Goal: Navigation & Orientation: Find specific page/section

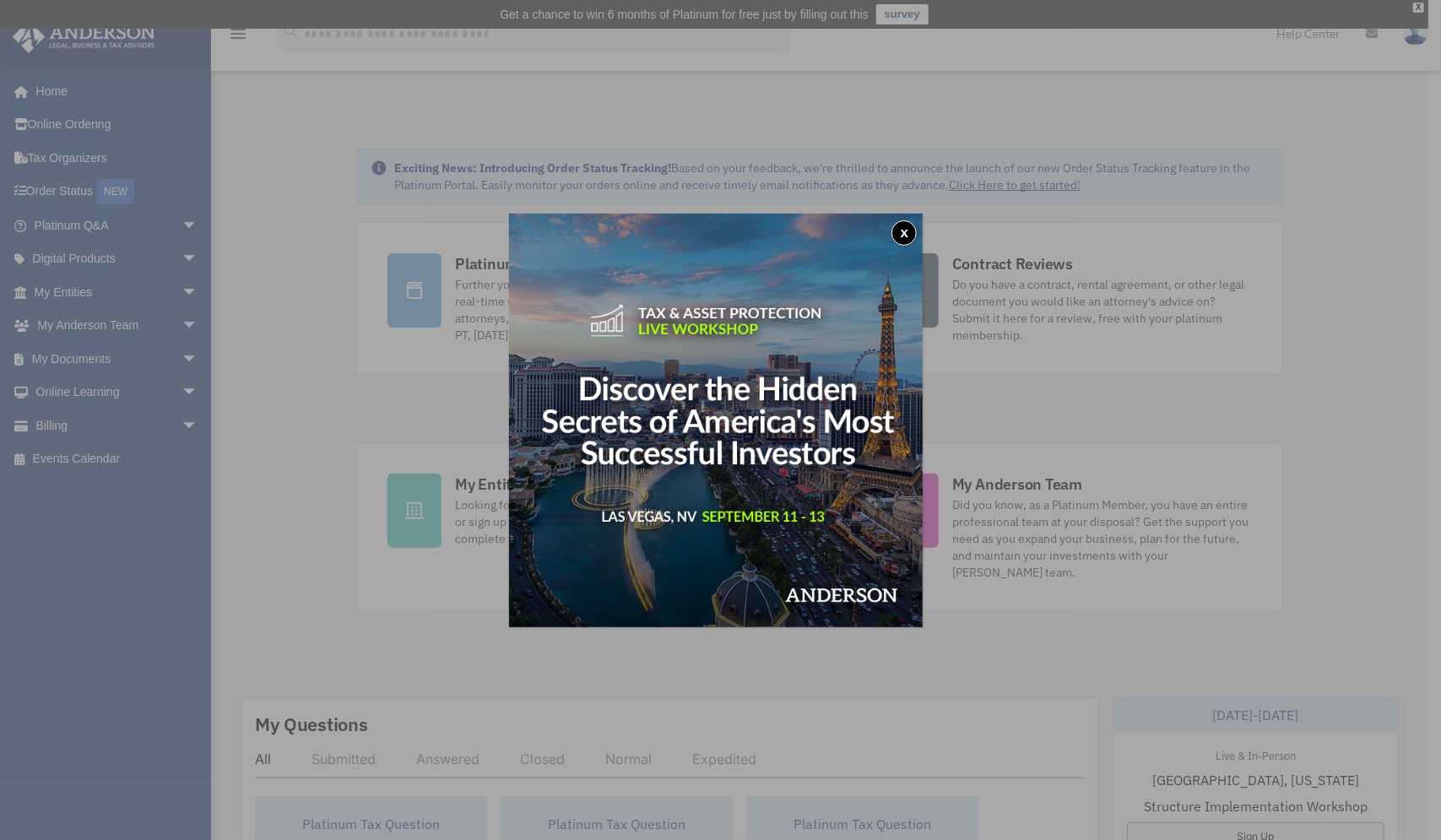
click at [912, 231] on button "x" at bounding box center [904, 232] width 25 height 25
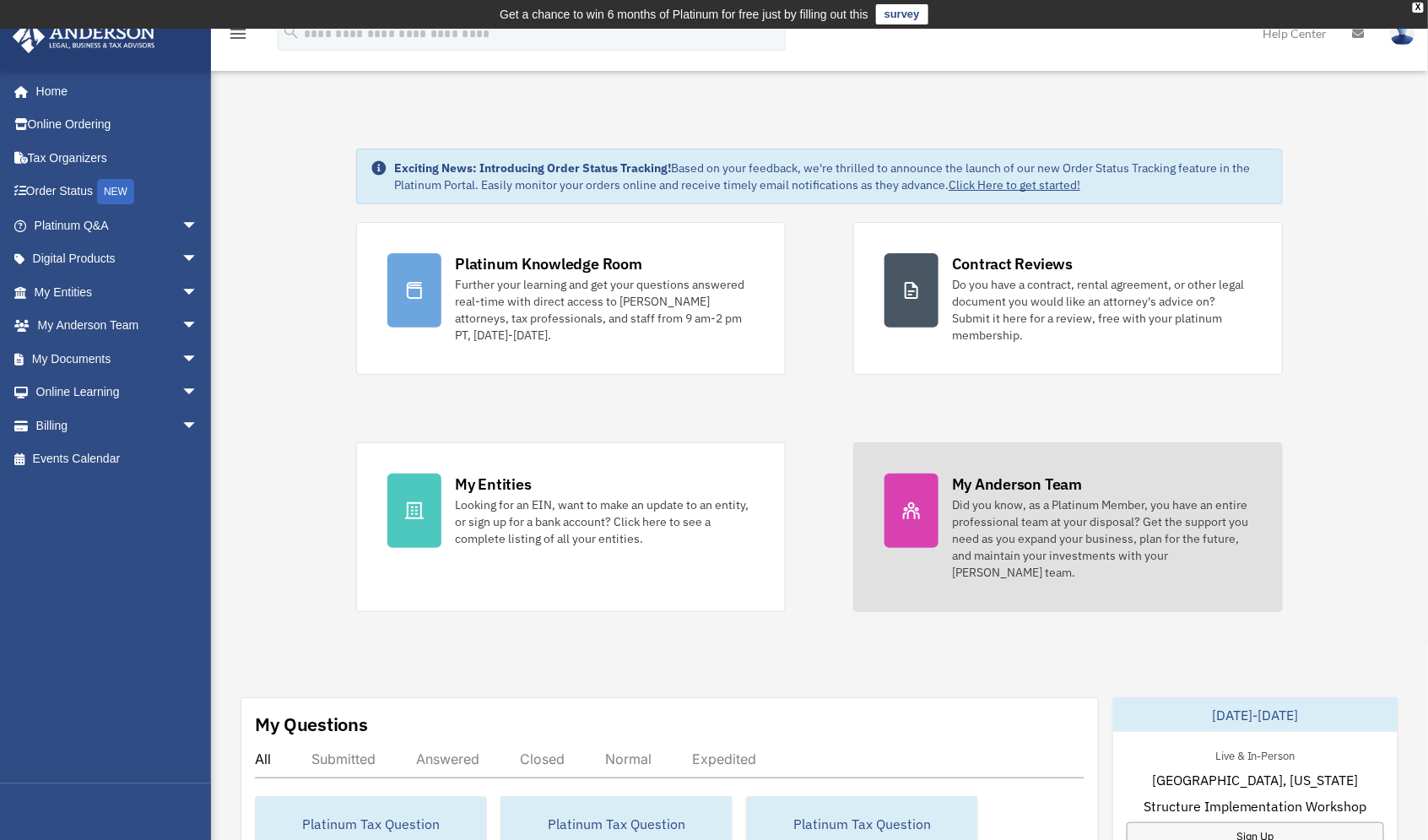
click at [983, 484] on div "My Anderson Team" at bounding box center [1017, 484] width 130 height 21
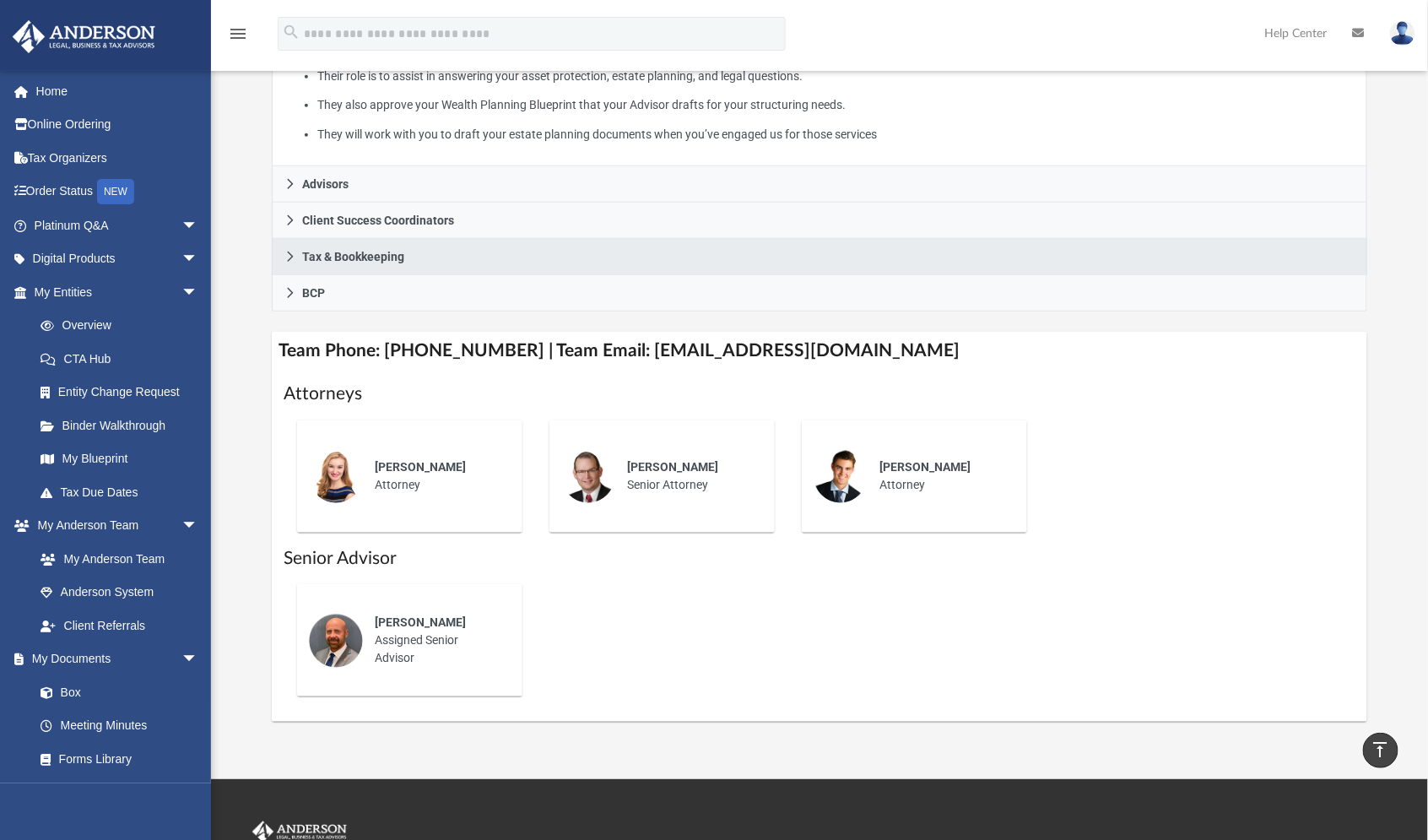
scroll to position [418, 0]
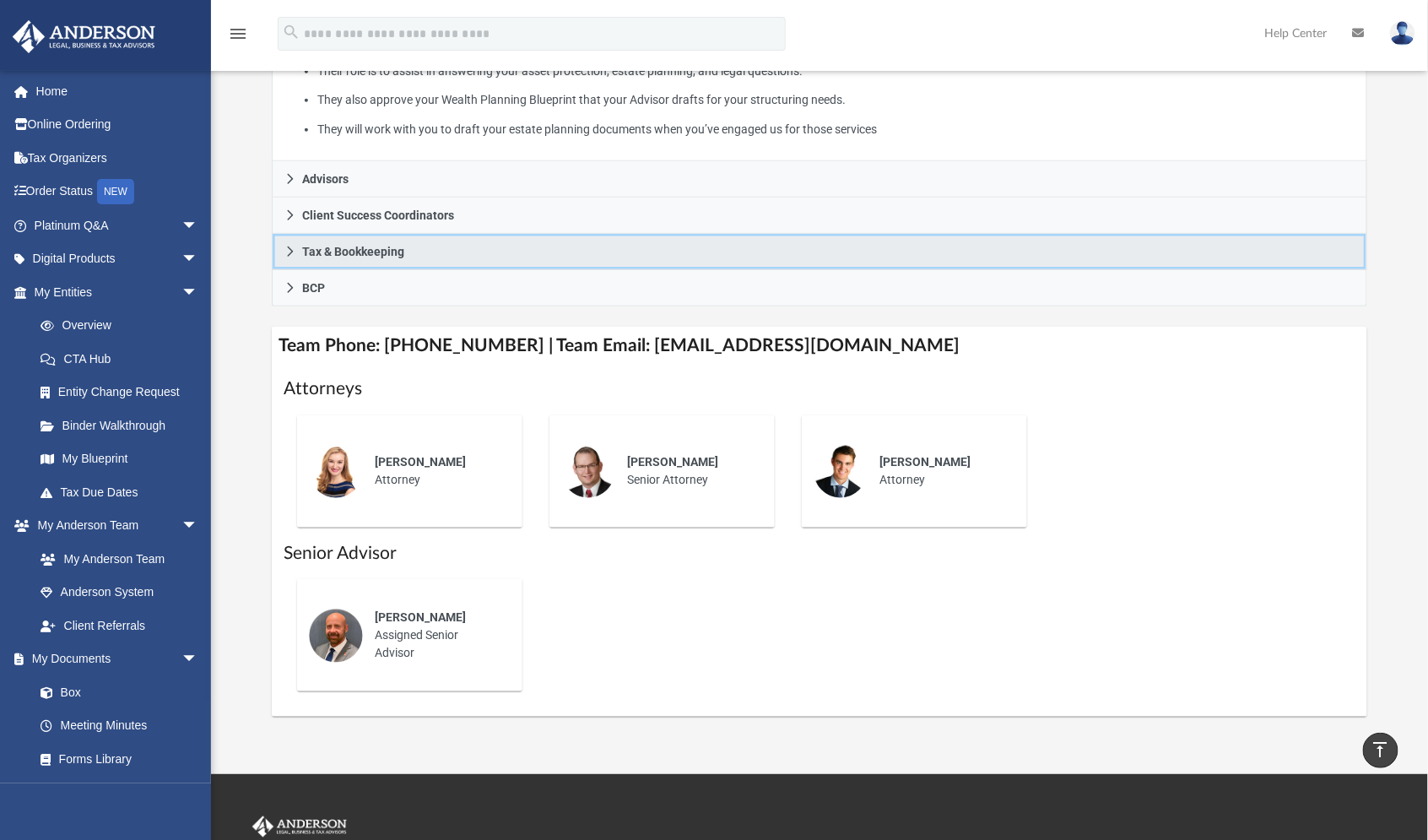
click at [293, 251] on icon at bounding box center [291, 251] width 12 height 12
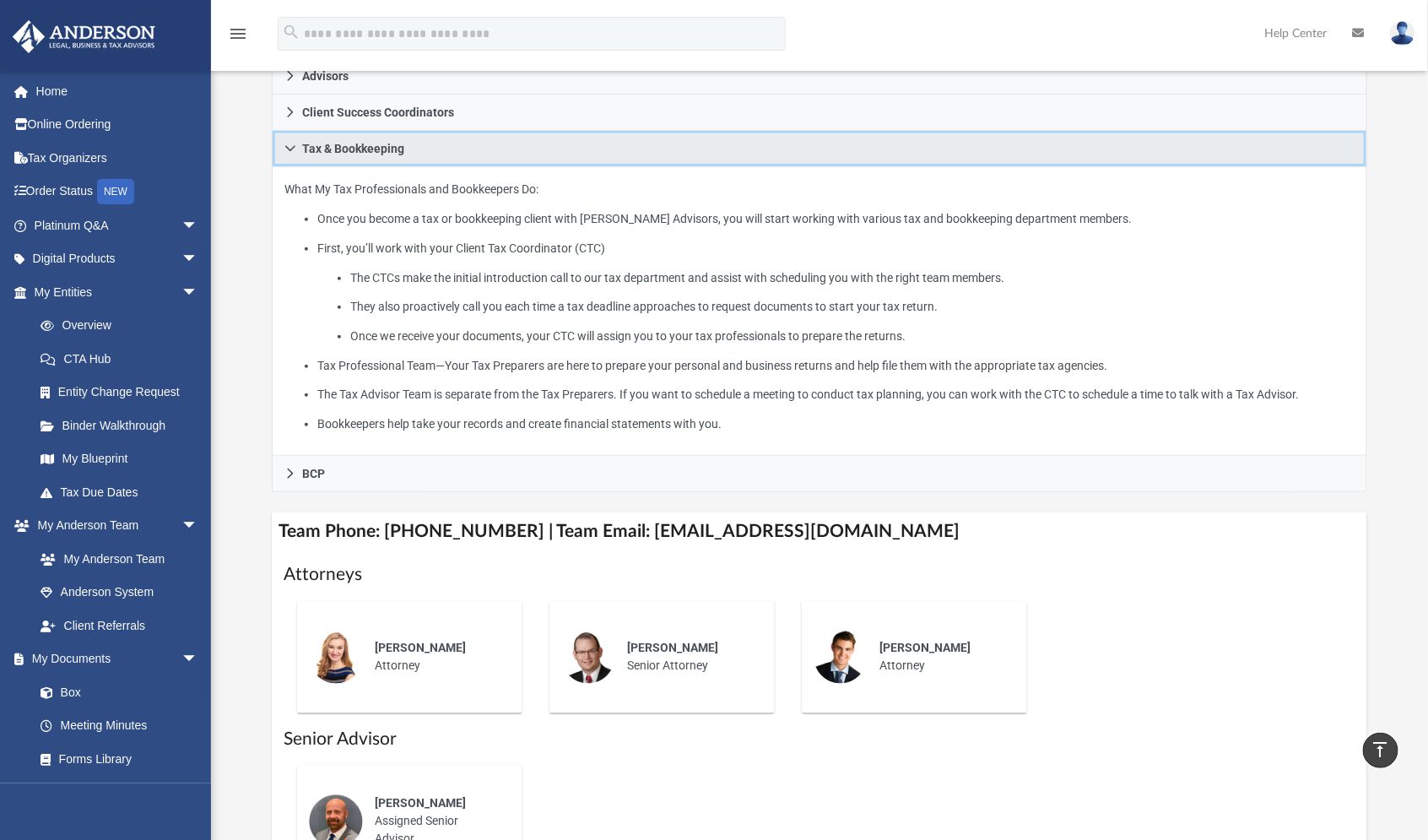
scroll to position [348, 0]
click at [529, 216] on li "Once you become a tax or bookkeeping client with Anderson Advisors, you will st…" at bounding box center [836, 221] width 1038 height 21
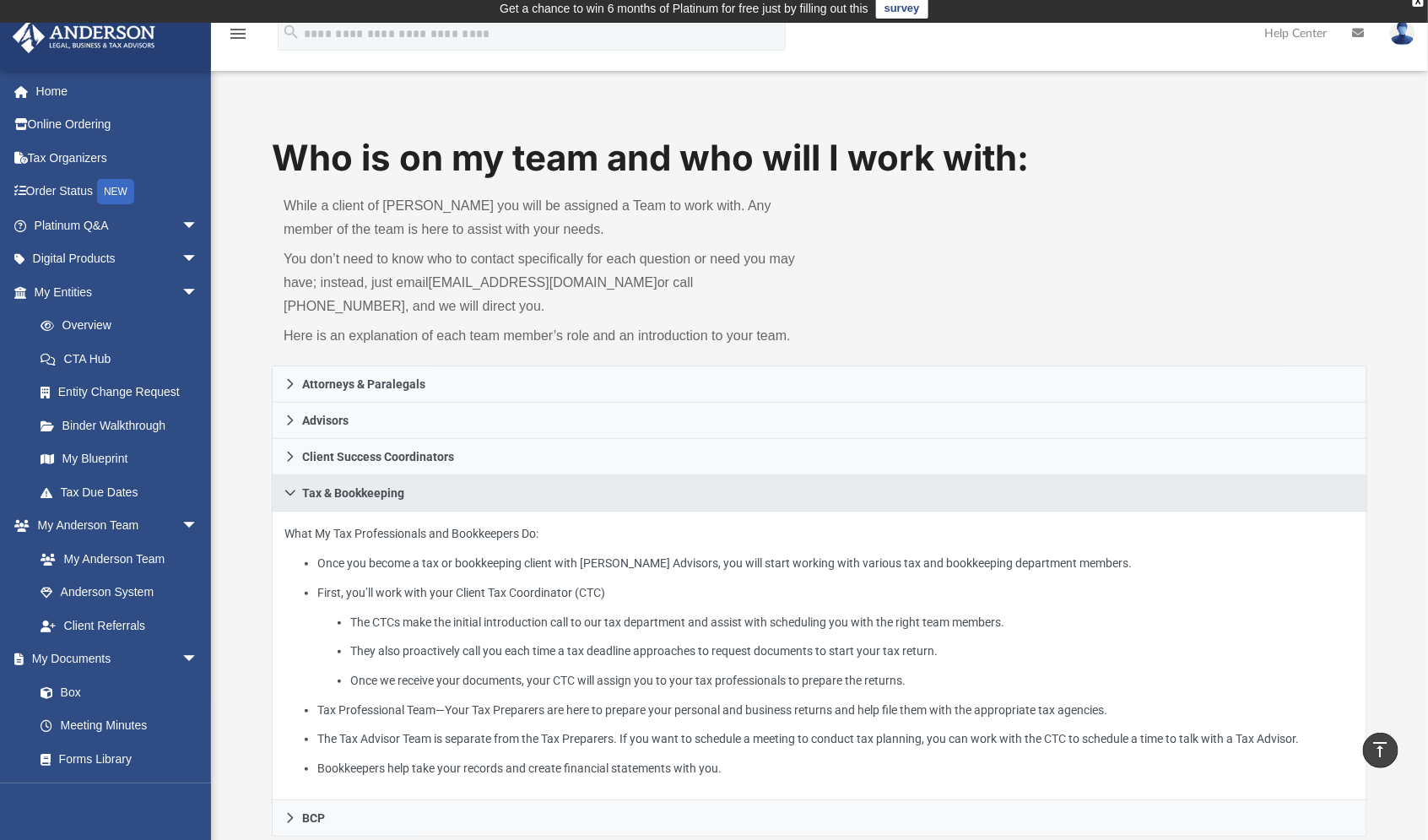
scroll to position [5, 0]
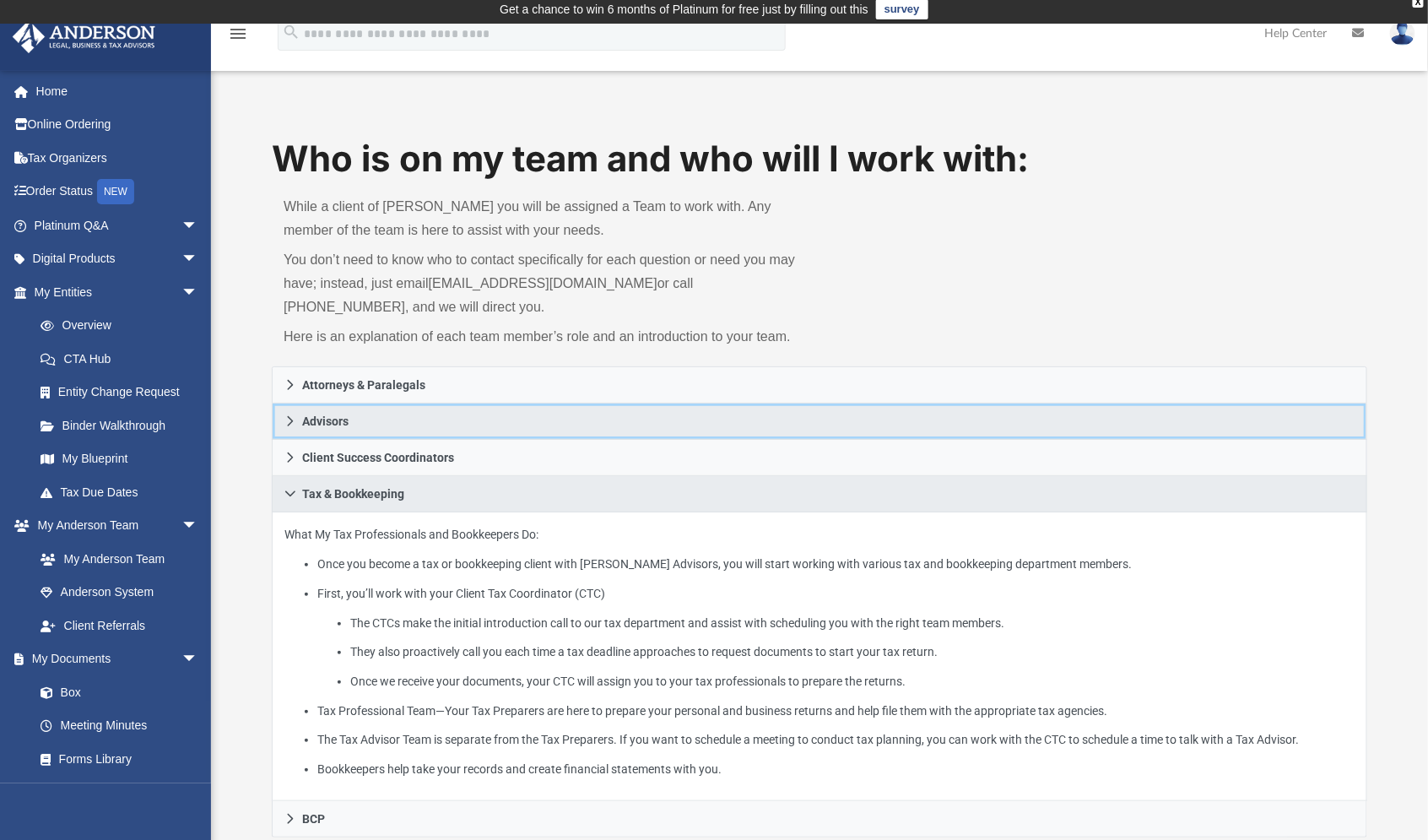
click at [321, 418] on span "Advisors" at bounding box center [325, 421] width 46 height 12
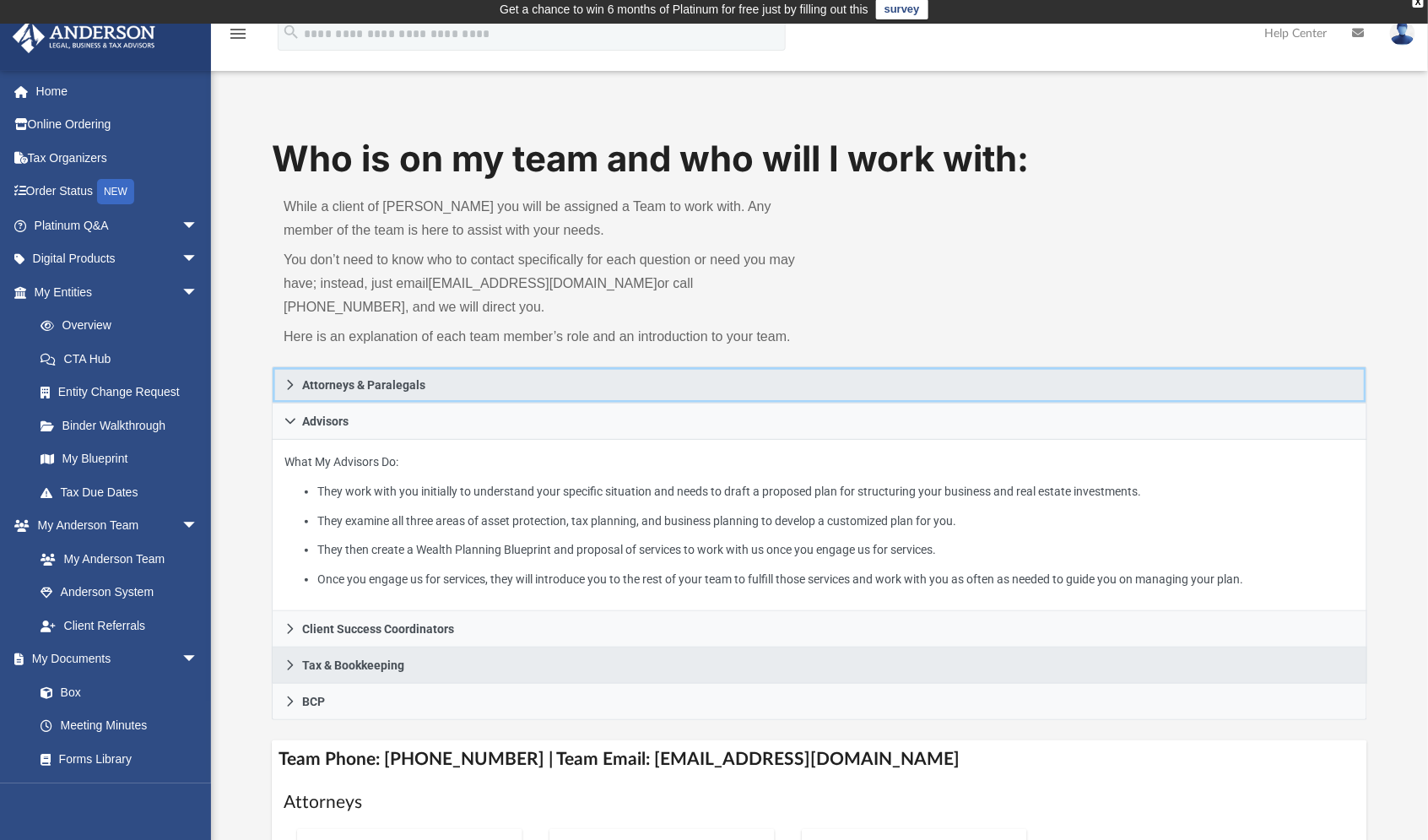
click at [352, 389] on span "Attorneys & Paralegals" at bounding box center [363, 385] width 123 height 12
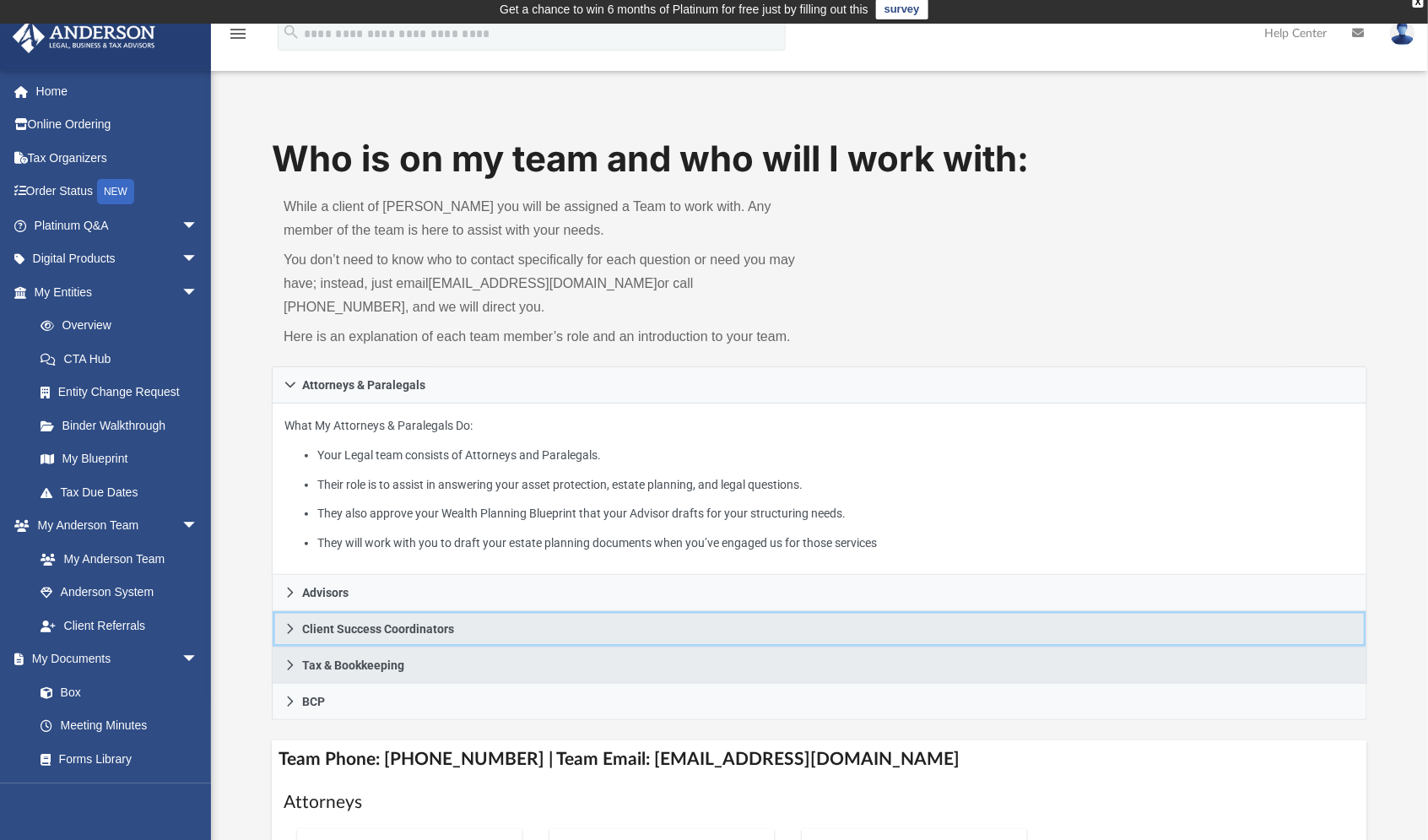
click at [336, 624] on span "Client Success Coordinators" at bounding box center [378, 629] width 152 height 12
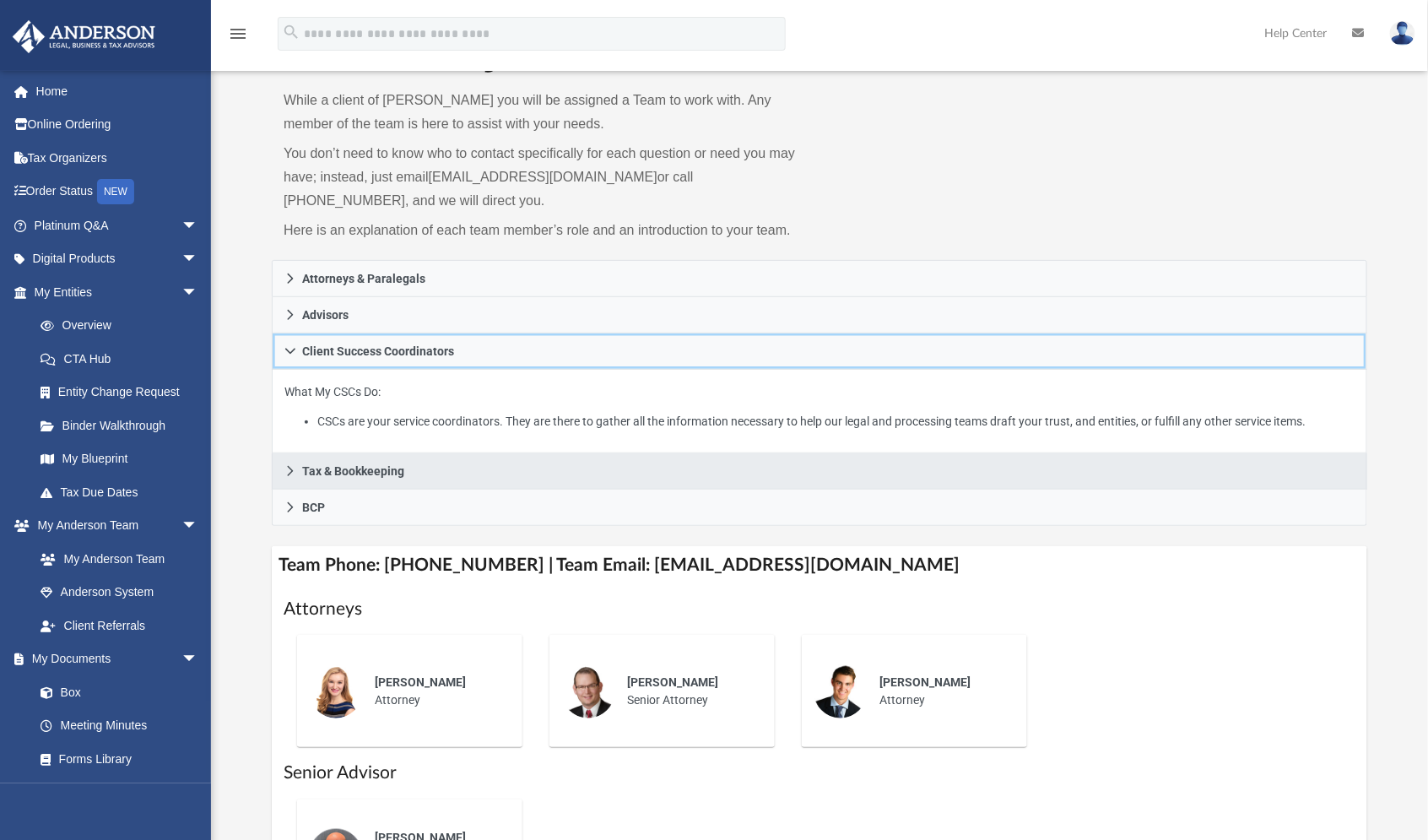
scroll to position [142, 0]
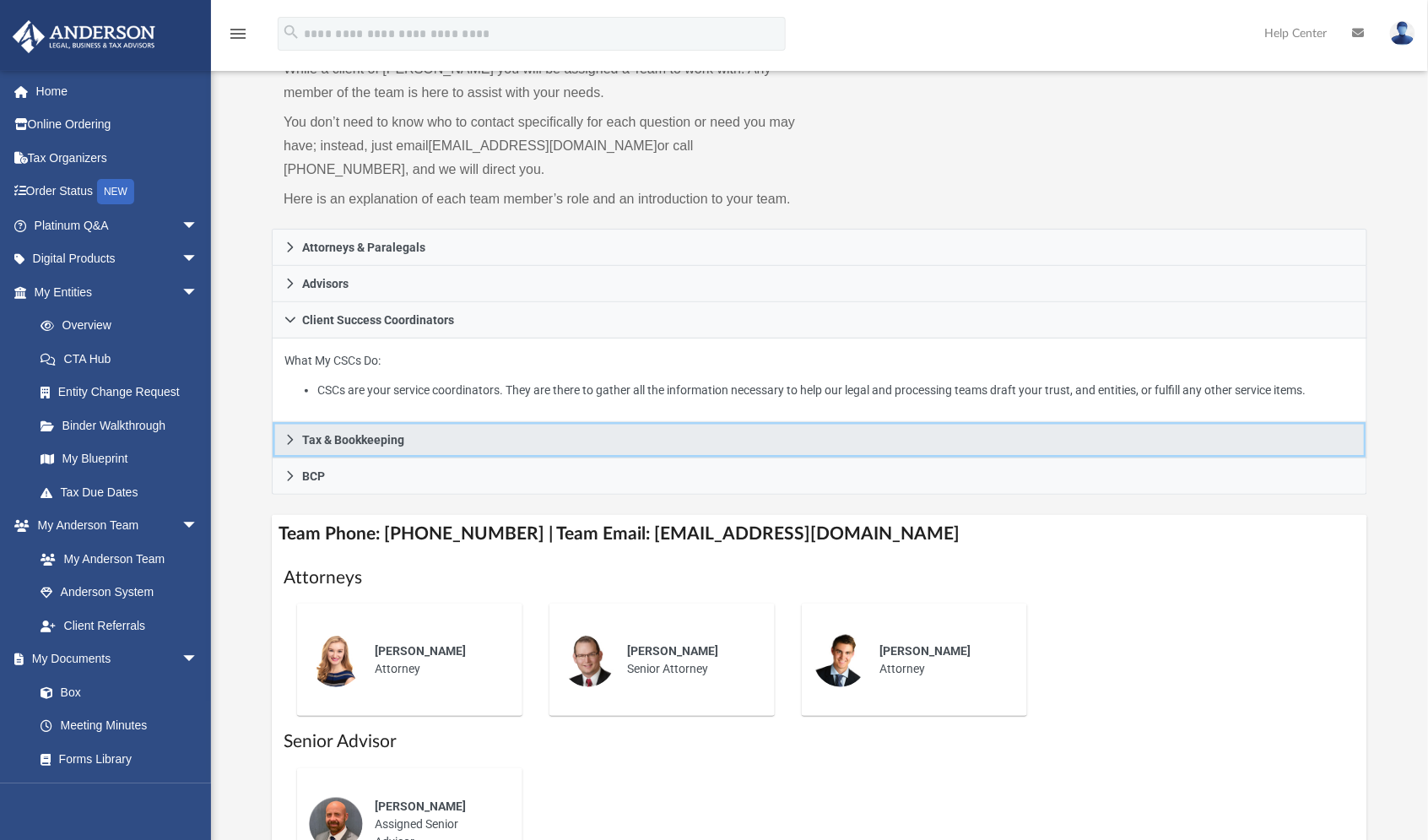
click at [383, 440] on span "Tax & Bookkeeping" at bounding box center [353, 440] width 102 height 12
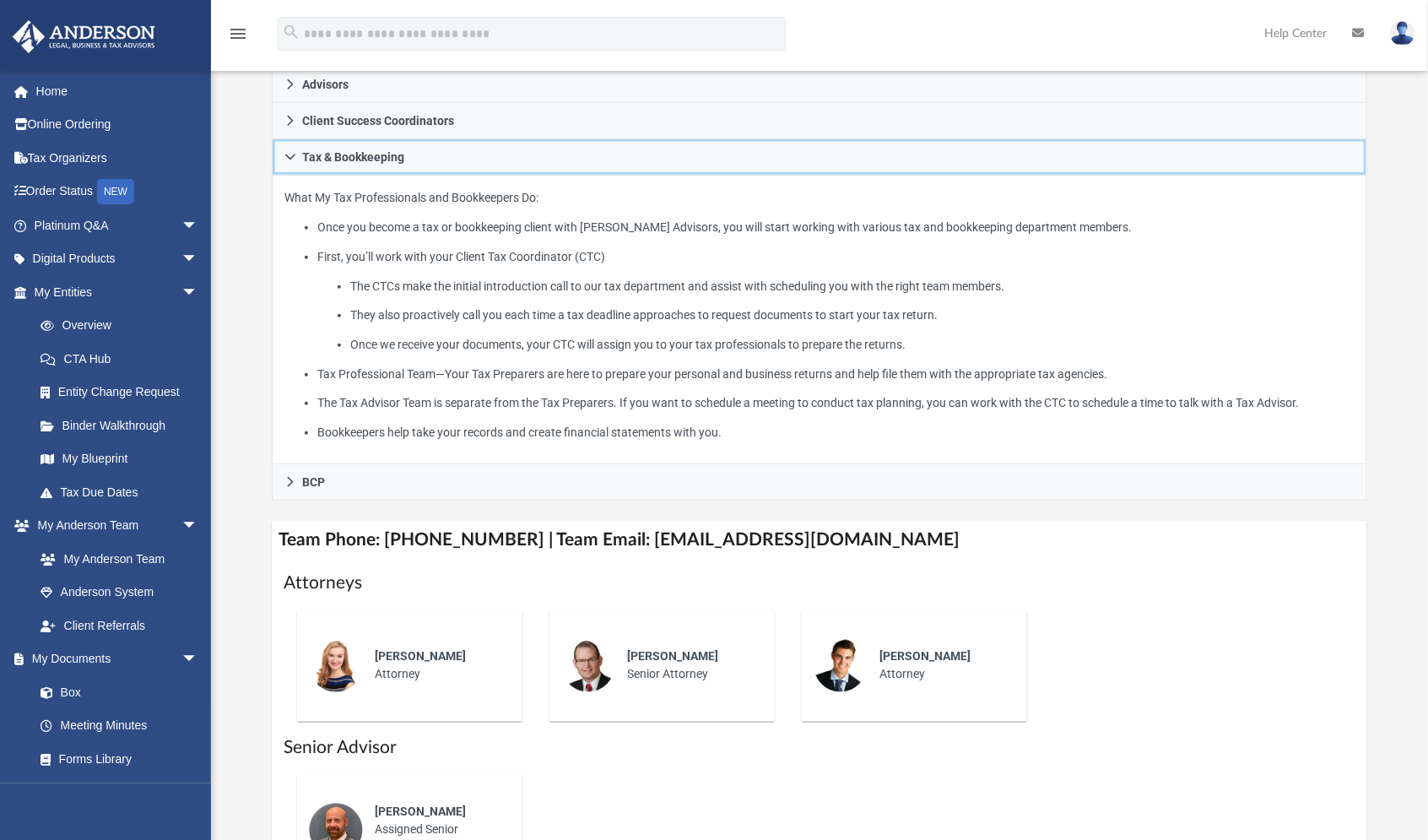
scroll to position [375, 0]
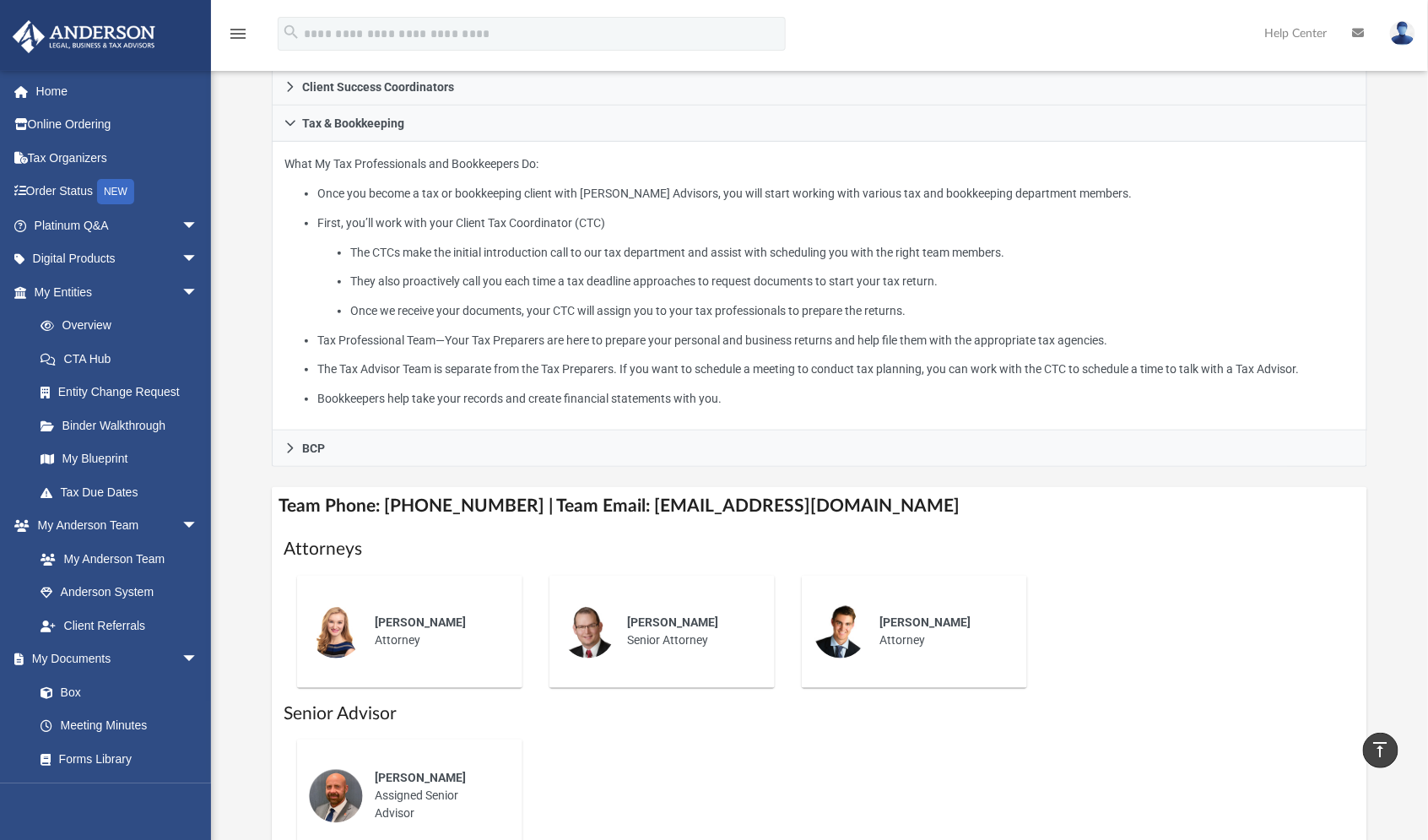
click at [541, 217] on li "First, you’ll work with your Client Tax Coordinator (CTC) The CTCs make the ini…" at bounding box center [836, 267] width 1038 height 109
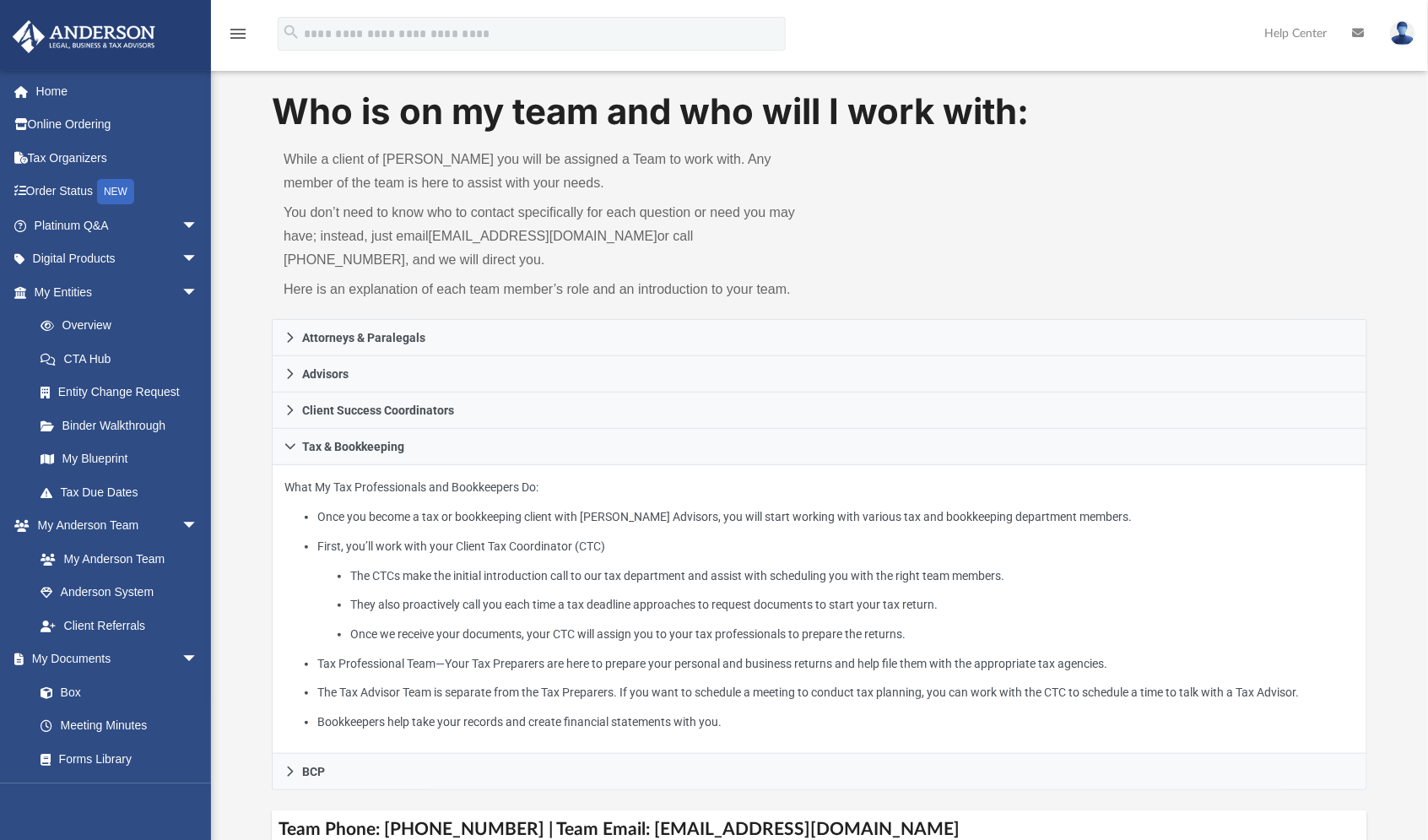
scroll to position [0, 0]
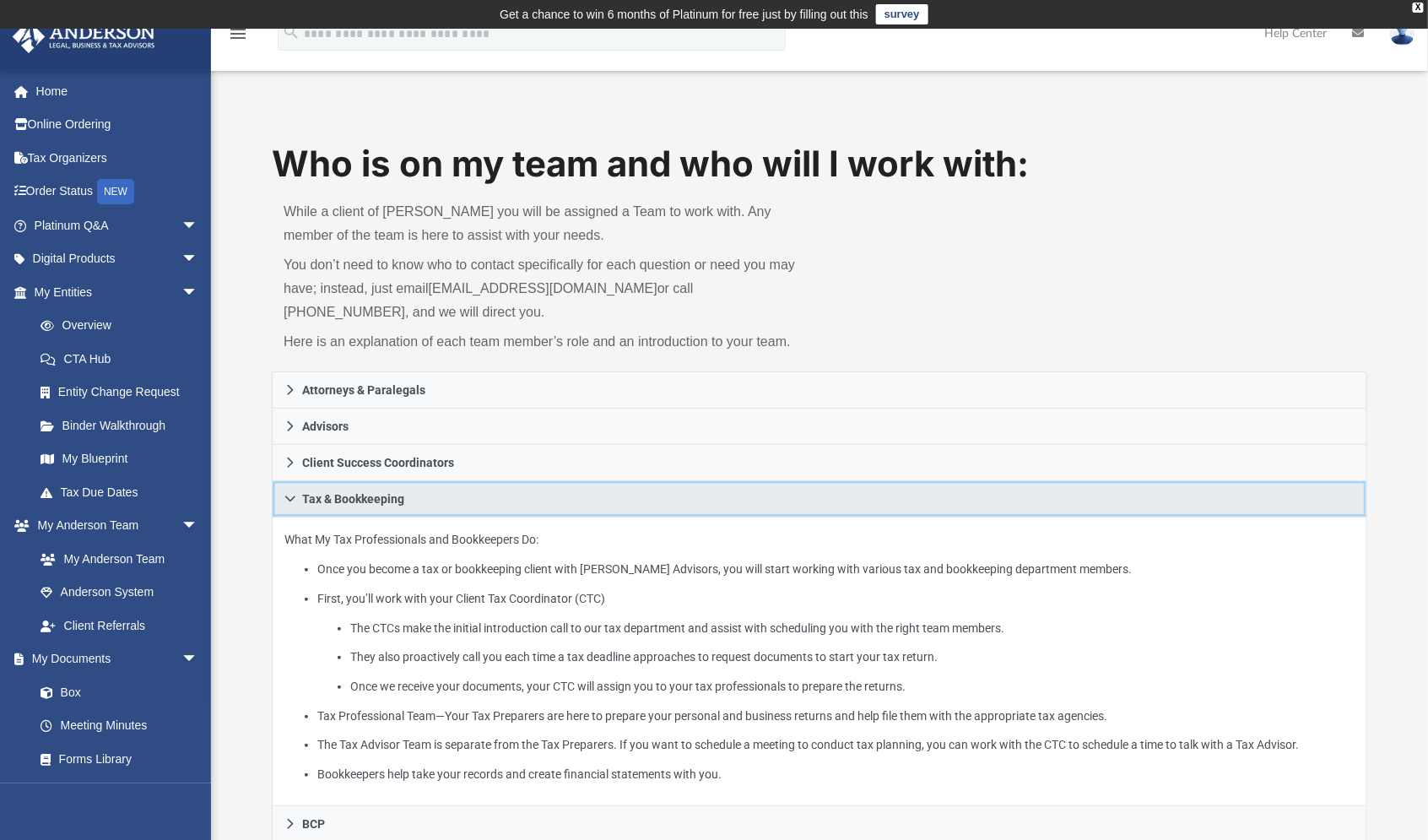
click at [293, 493] on icon at bounding box center [291, 499] width 12 height 12
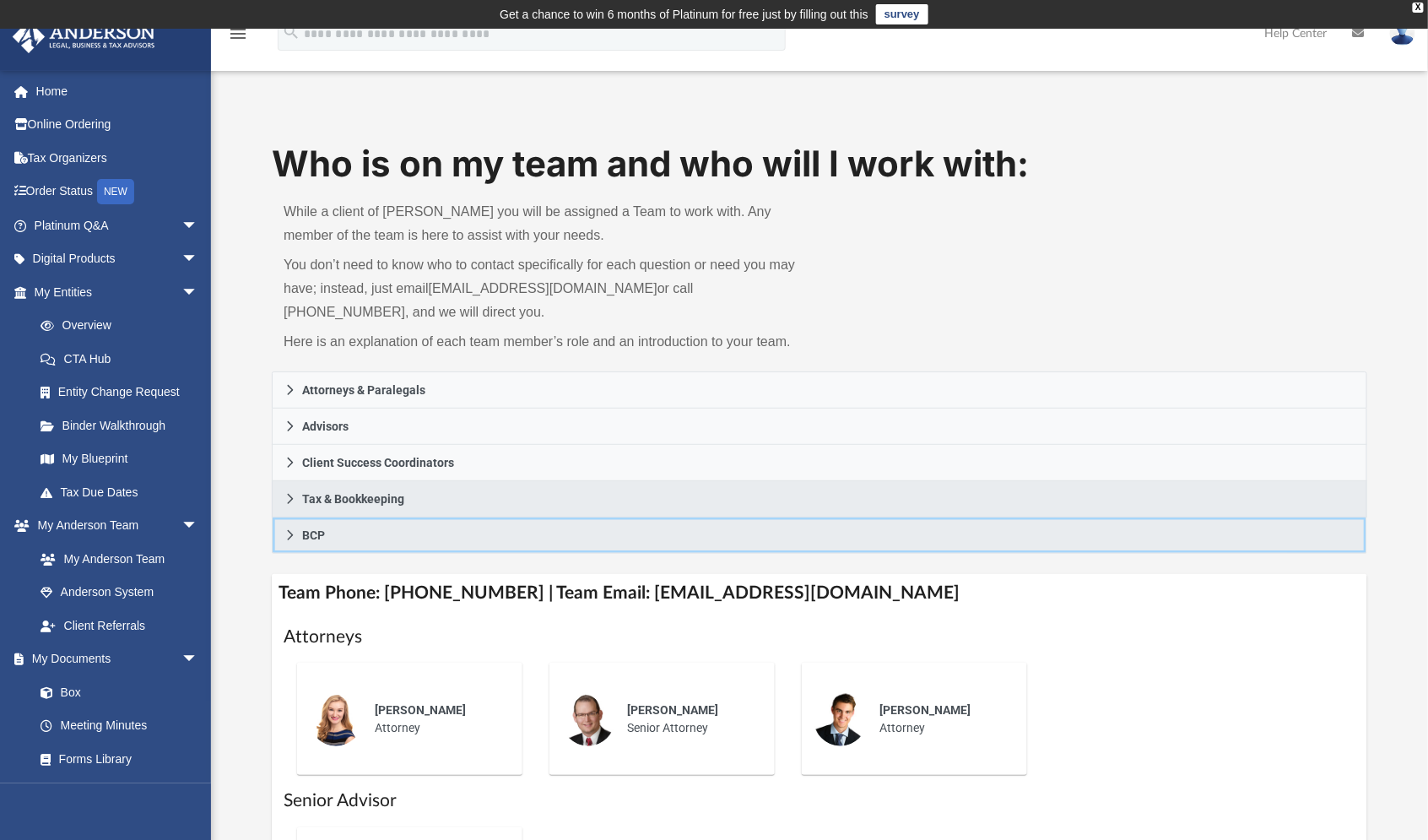
click at [410, 539] on link "BCP" at bounding box center [819, 535] width 1095 height 37
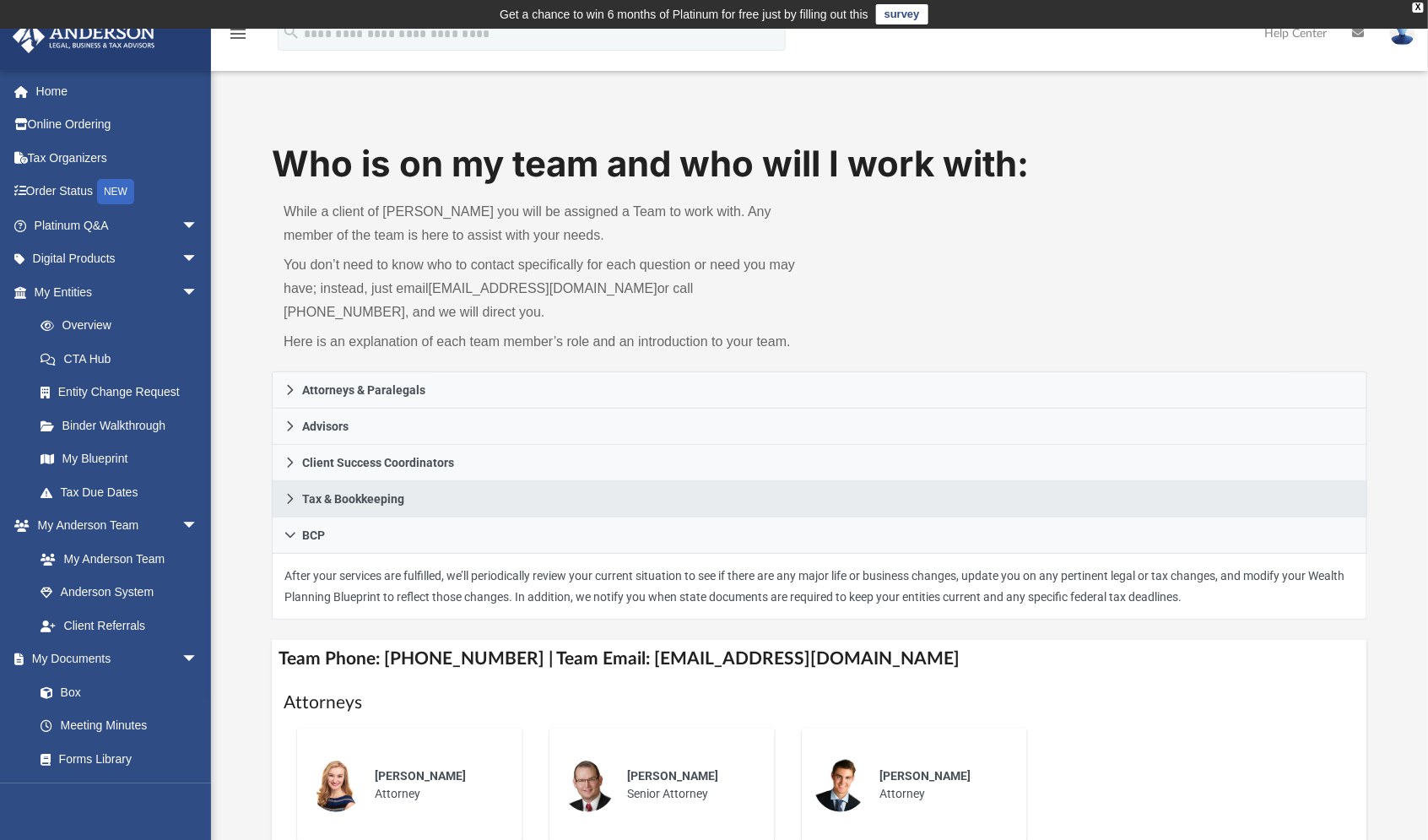
click at [1410, 36] on img at bounding box center [1403, 33] width 25 height 24
click at [1107, 144] on link "Logout" at bounding box center [1149, 148] width 169 height 35
